Goal: Information Seeking & Learning: Learn about a topic

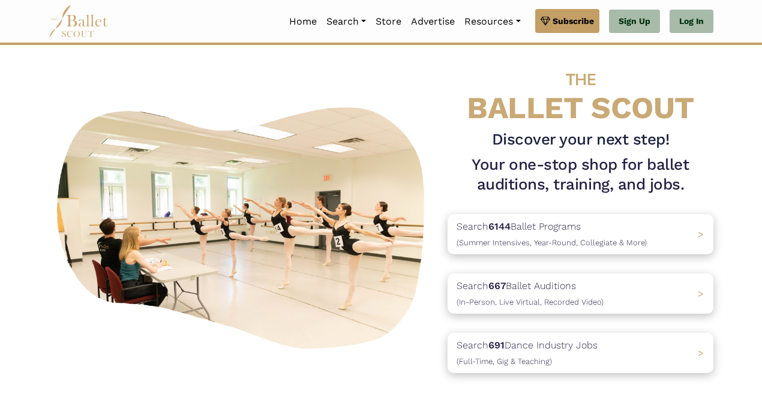
scroll to position [7, 0]
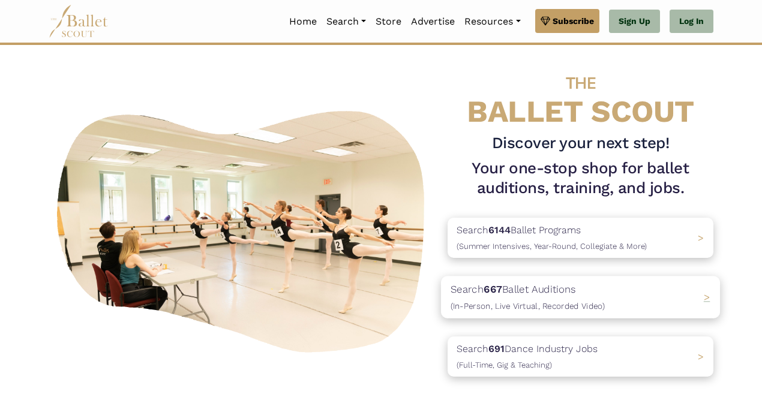
click at [551, 300] on p "Search 667 Ballet Auditions (In-Person, Live Virtual, Recorded Video)" at bounding box center [528, 297] width 154 height 32
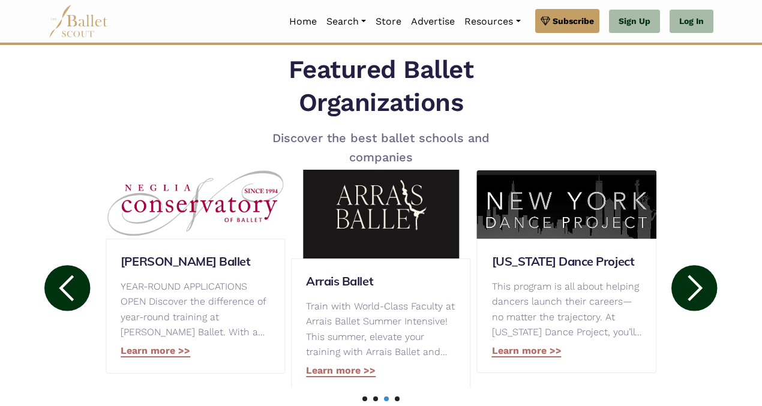
scroll to position [589, 0]
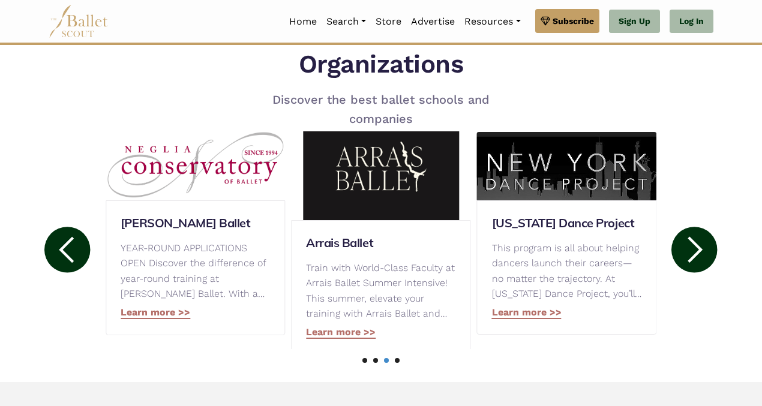
click at [702, 233] on circle at bounding box center [694, 250] width 46 height 46
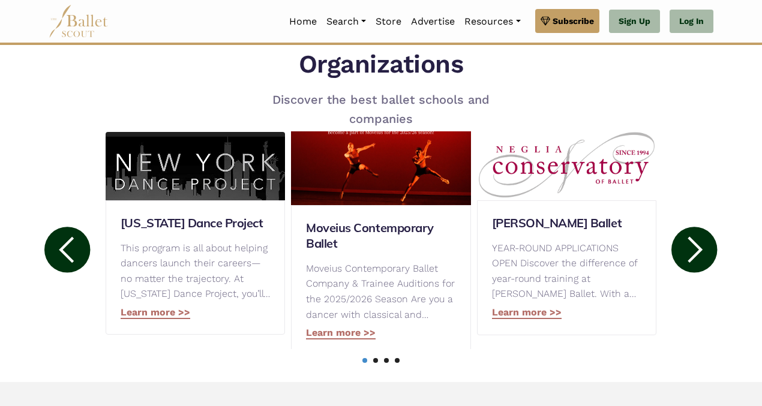
click at [702, 235] on circle at bounding box center [694, 250] width 46 height 46
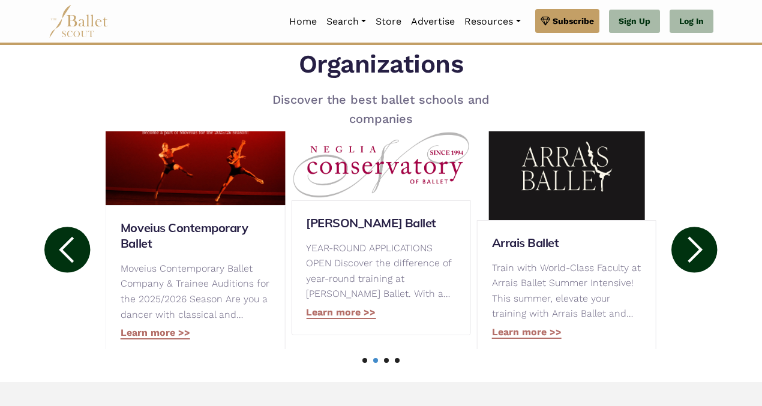
click at [702, 235] on circle at bounding box center [694, 250] width 46 height 46
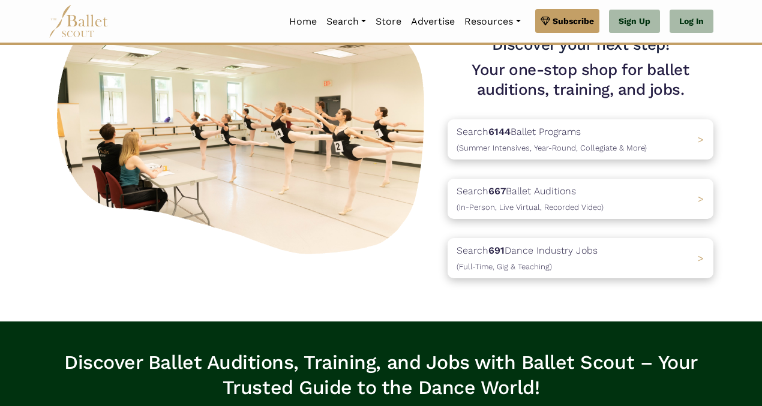
scroll to position [7, 0]
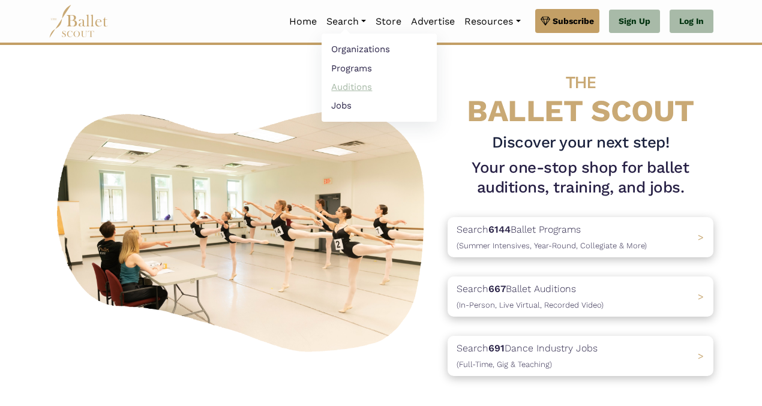
click at [355, 83] on link "Auditions" at bounding box center [379, 86] width 115 height 19
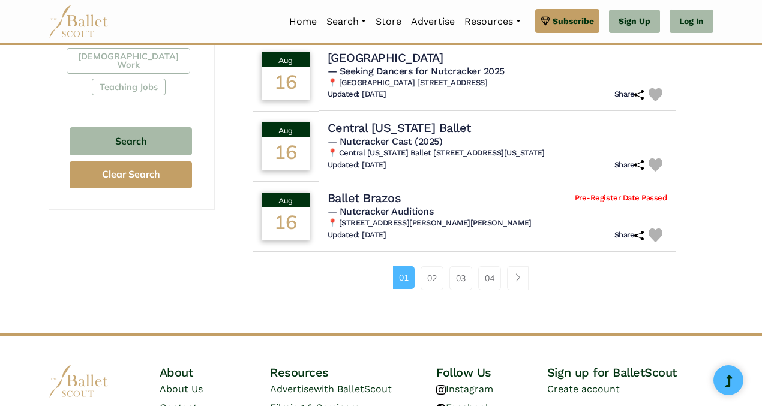
scroll to position [791, 0]
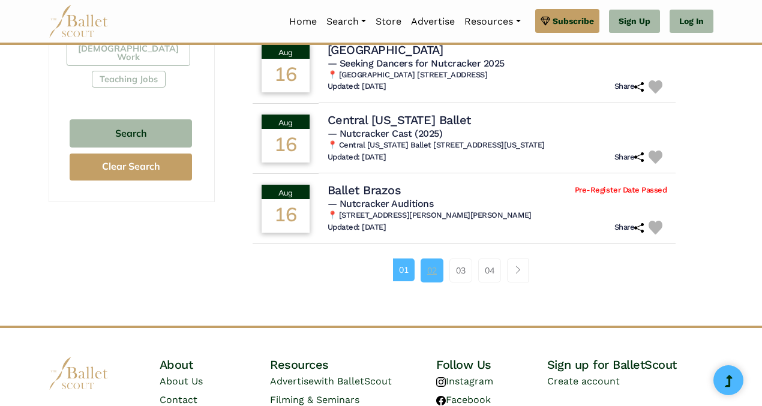
click at [430, 274] on link "02" at bounding box center [432, 271] width 23 height 24
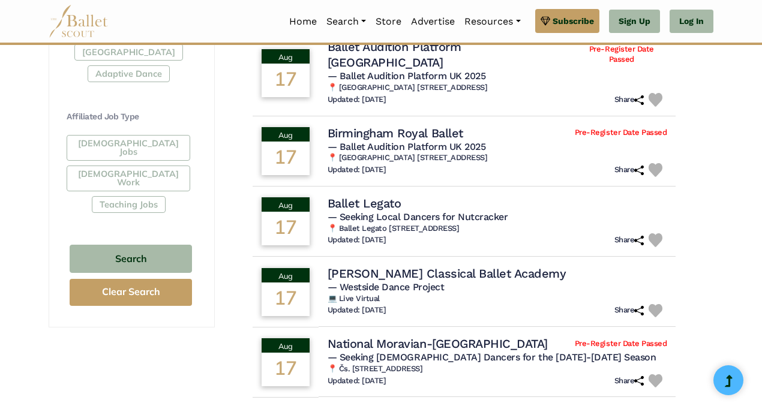
scroll to position [739, 0]
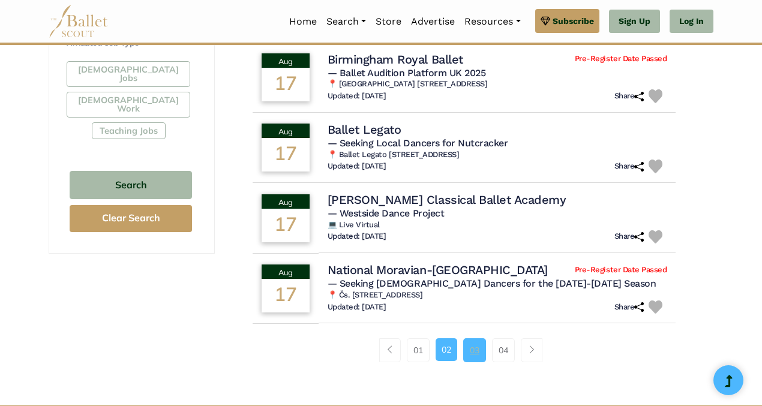
click at [473, 343] on link "03" at bounding box center [474, 350] width 23 height 24
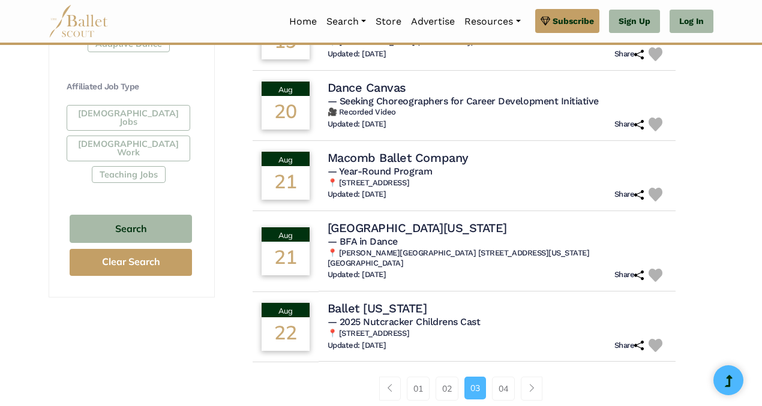
scroll to position [732, 0]
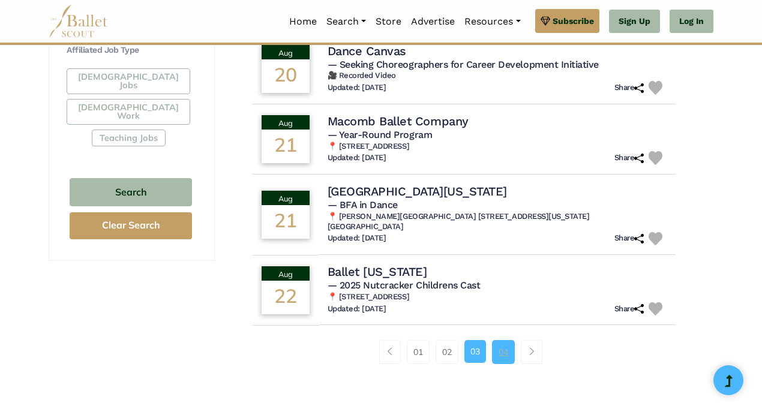
click at [502, 340] on link "04" at bounding box center [503, 352] width 23 height 24
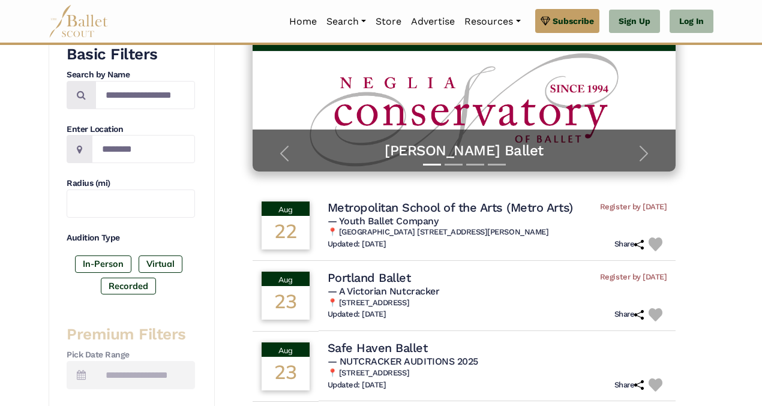
scroll to position [212, 0]
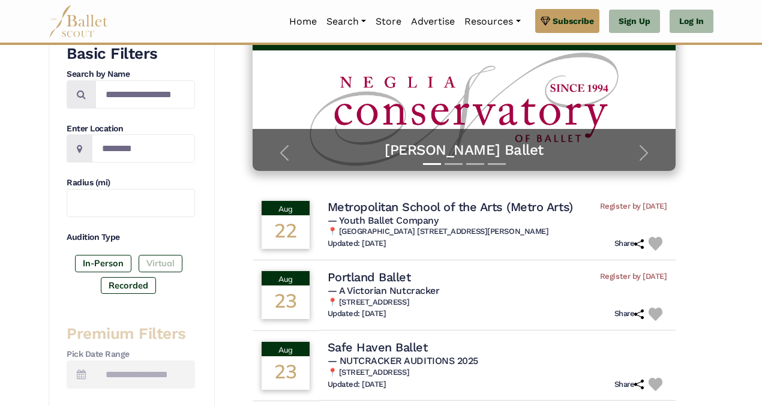
click at [150, 260] on label "Virtual" at bounding box center [161, 263] width 44 height 17
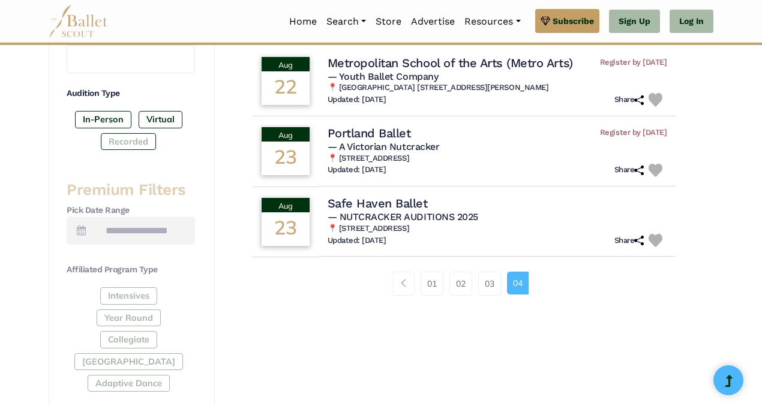
scroll to position [379, 0]
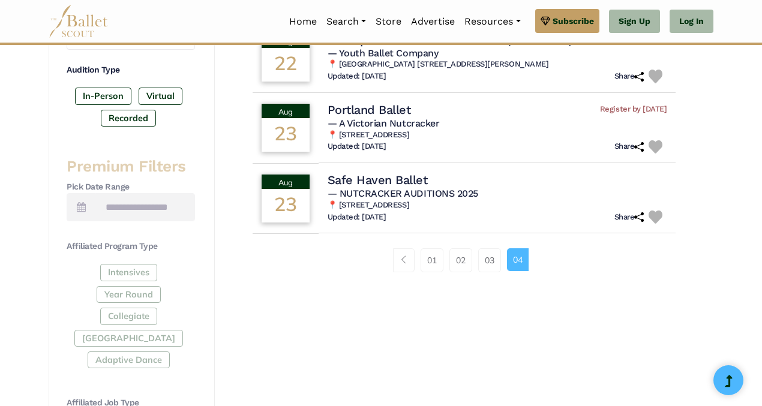
click at [141, 338] on div "Intensives Year Round Collegiate [GEOGRAPHIC_DATA] Adaptive Dance" at bounding box center [131, 318] width 128 height 109
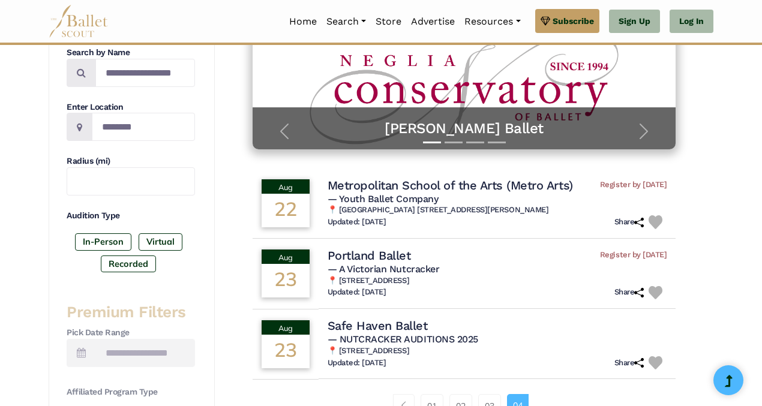
scroll to position [213, 0]
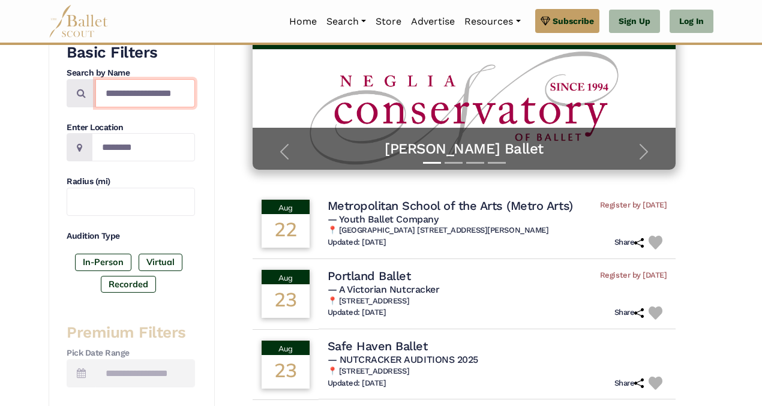
click at [138, 97] on input "Search by names..." at bounding box center [145, 93] width 100 height 28
type input "*******"
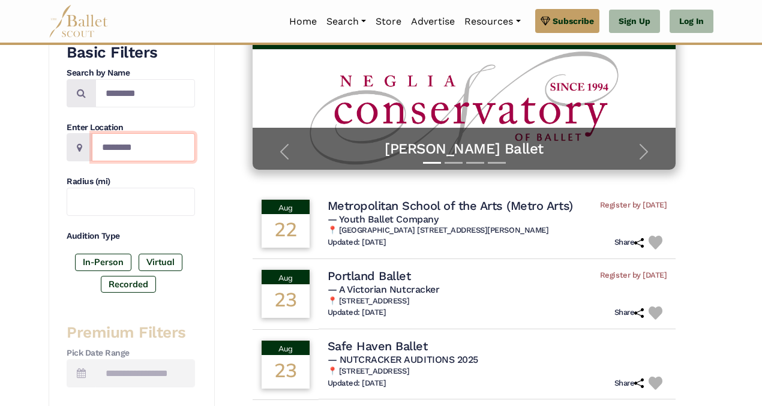
click at [119, 156] on input "Location" at bounding box center [143, 147] width 103 height 28
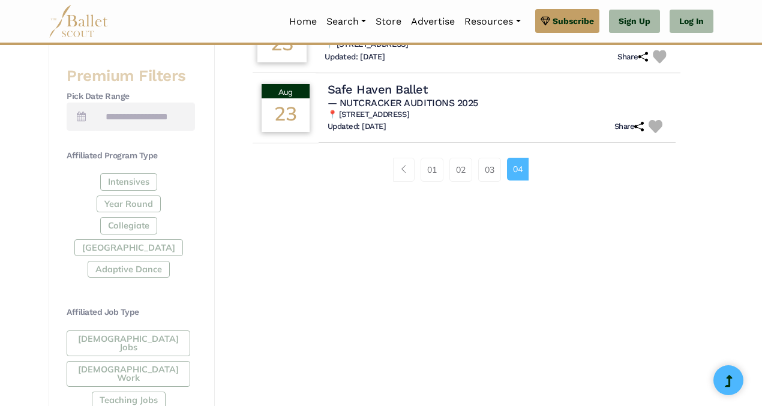
scroll to position [474, 0]
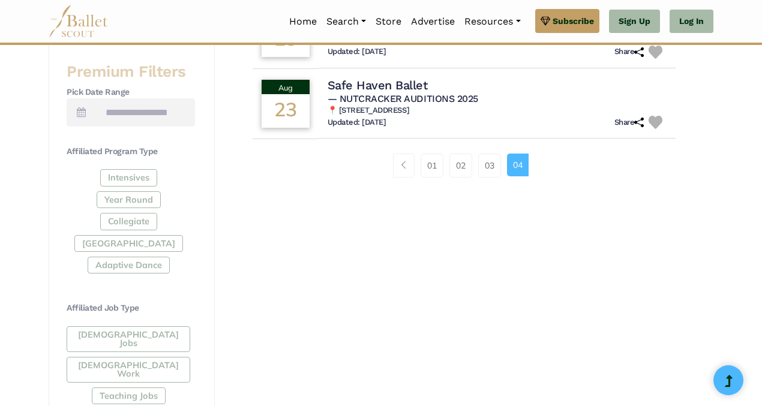
type input "*******"
click at [109, 340] on div "[DEMOGRAPHIC_DATA] Jobs [DEMOGRAPHIC_DATA] Work Teaching Jobs" at bounding box center [131, 367] width 128 height 83
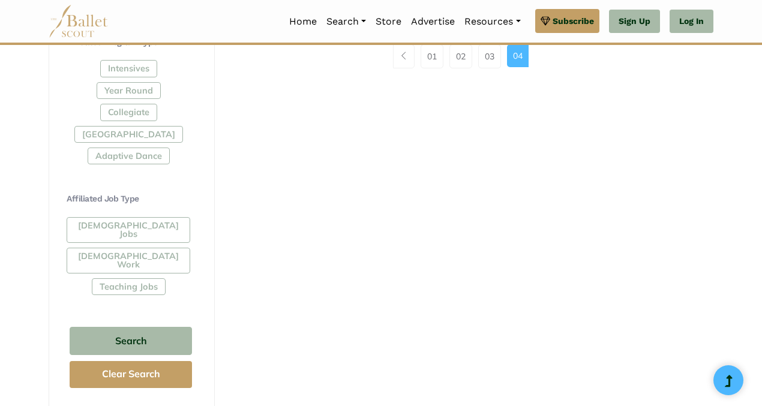
scroll to position [587, 0]
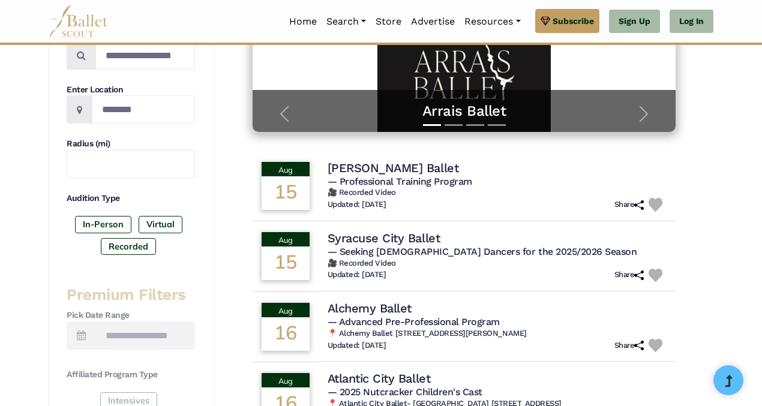
scroll to position [92, 0]
